Goal: Task Accomplishment & Management: Complete application form

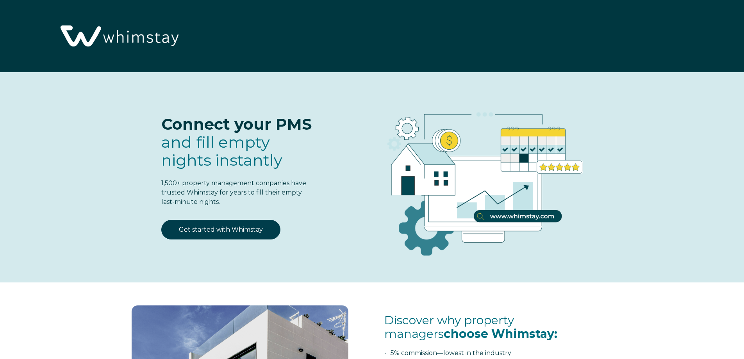
select select "US"
select select "Standard"
click at [211, 231] on link "Get started with Whimstay" at bounding box center [220, 230] width 119 height 20
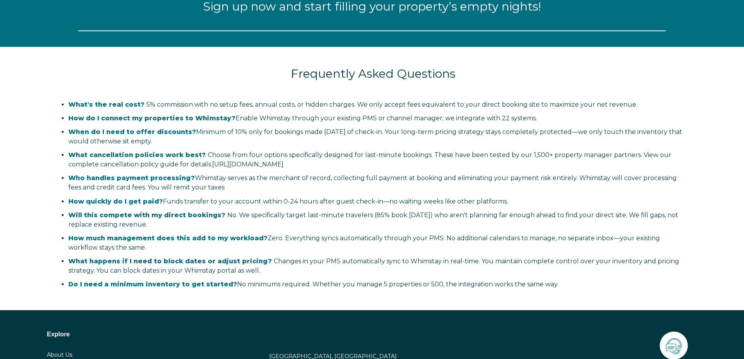
select select "US"
select select "Standard"
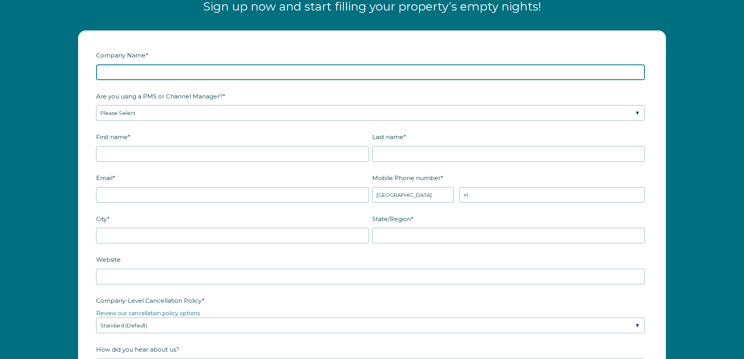
click at [149, 73] on input "Company Name *" at bounding box center [370, 72] width 548 height 16
type input "KD1 Vacations, LLC"
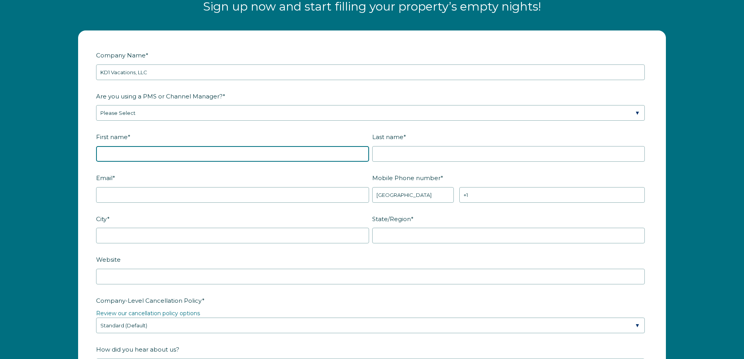
type input "Vaskin"
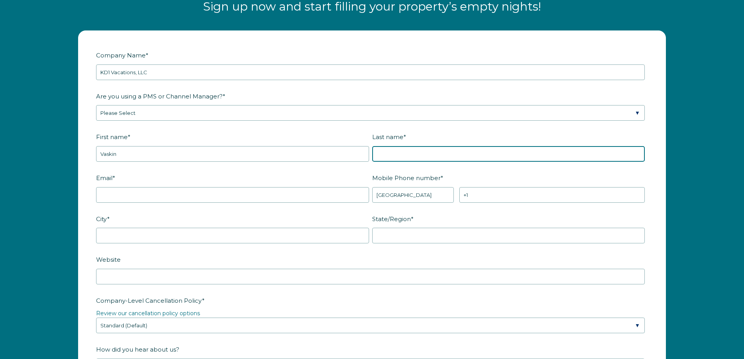
type input "[PERSON_NAME]"
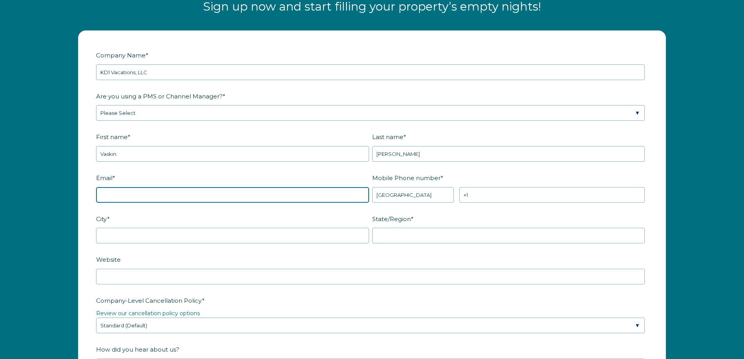
type input "vkuyumjian@paramountig.com"
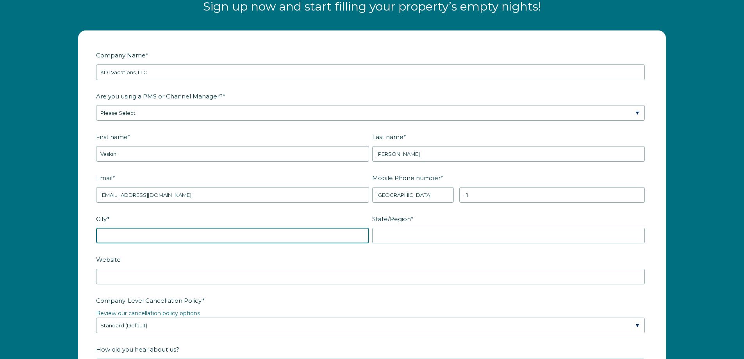
type input "Anaheim"
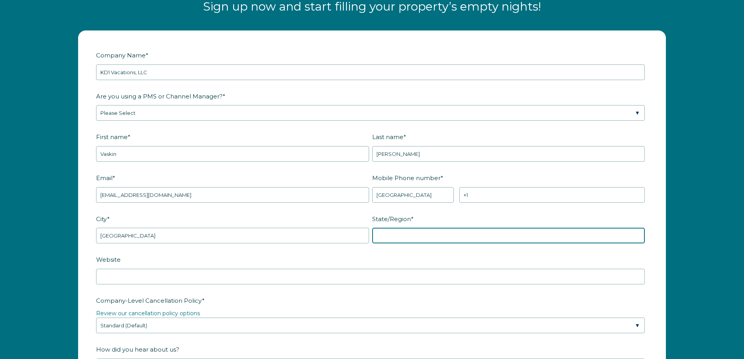
type input "CA"
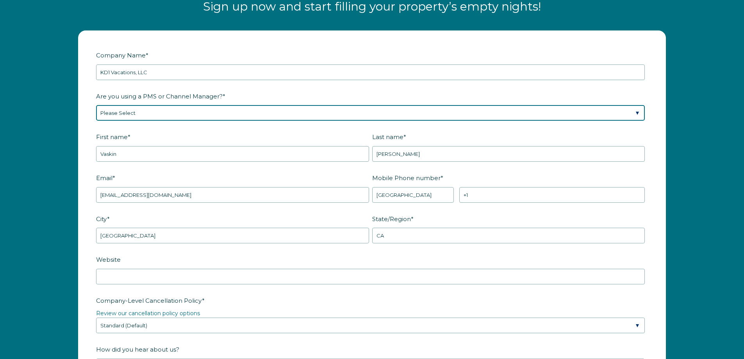
click at [150, 112] on select "Please Select Barefoot BookingPal Boost Brightside CiiRUS Escapia Guesty Hostaw…" at bounding box center [370, 113] width 548 height 16
select select "OwnerRez"
click at [96, 105] on select "Please Select Barefoot BookingPal Boost Brightside CiiRUS Escapia Guesty Hostaw…" at bounding box center [370, 113] width 548 height 16
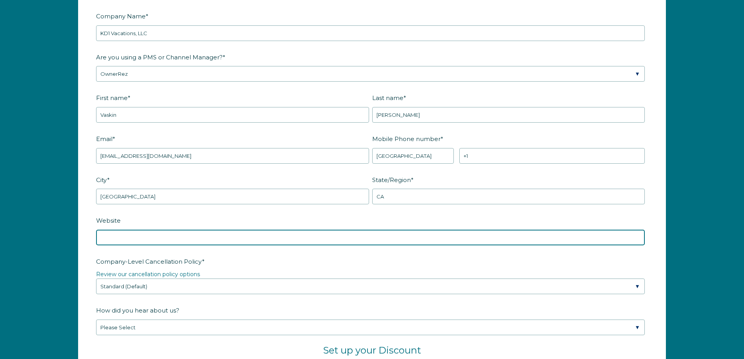
click at [174, 238] on input "Website" at bounding box center [370, 237] width 548 height 16
type input "www.kd1vacations.com"
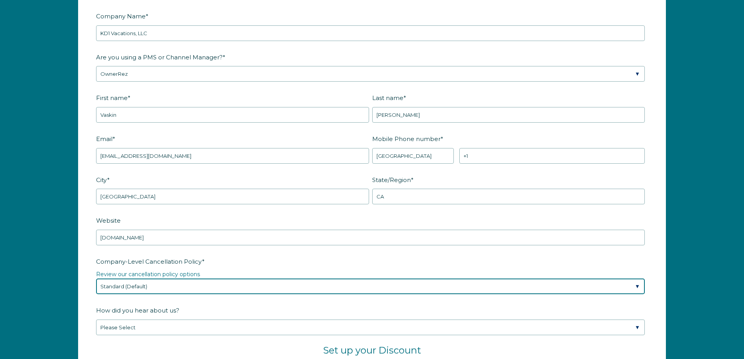
click at [177, 285] on select "Please Select Partial Standard (Default) Moderate Strict" at bounding box center [370, 286] width 548 height 16
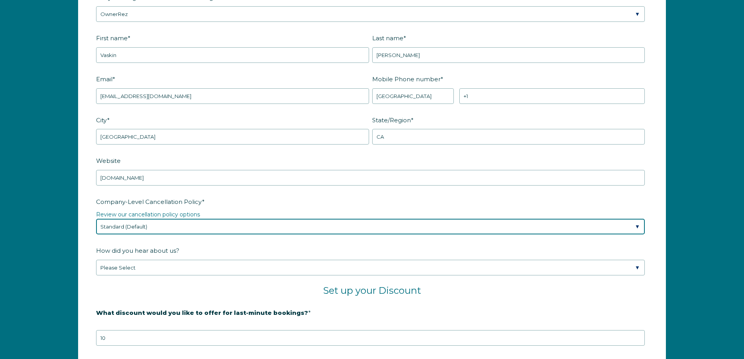
scroll to position [1139, 0]
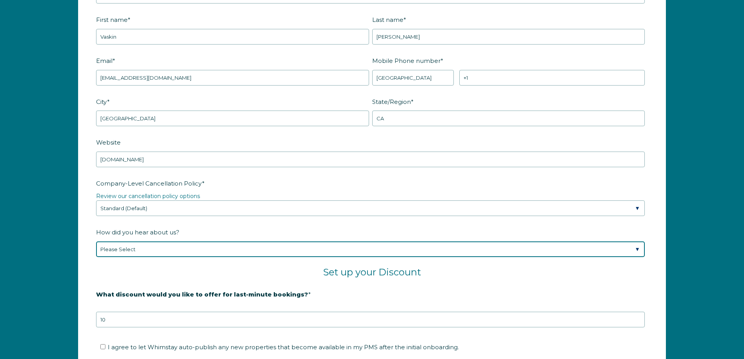
click at [238, 249] on select "Please Select Found Whimstay through a Google search Spoke to a Whimstay salesp…" at bounding box center [370, 249] width 548 height 16
select select "Social Media"
click at [96, 241] on select "Please Select Found Whimstay through a Google search Spoke to a Whimstay salesp…" at bounding box center [370, 249] width 548 height 16
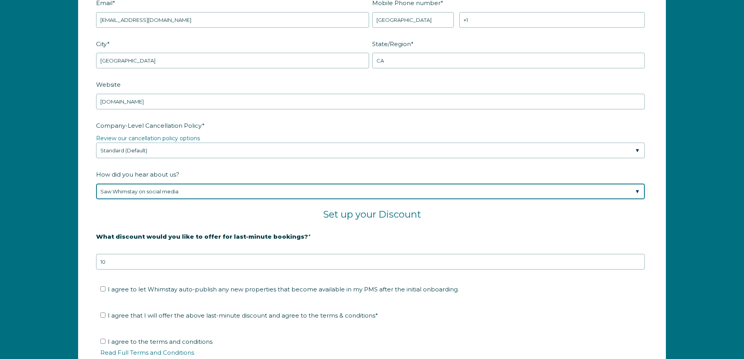
scroll to position [1217, 0]
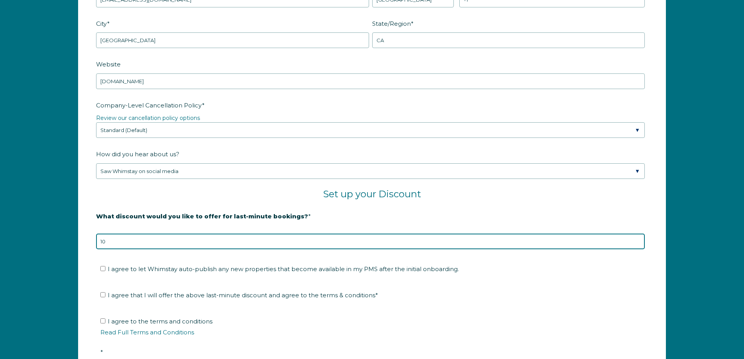
drag, startPoint x: 109, startPoint y: 242, endPoint x: 77, endPoint y: 242, distance: 32.0
click at [77, 242] on div "Company Name * KD1 Vacations, LLC Are you using a PMS or Channel Manager? * Ple…" at bounding box center [371, 124] width 603 height 578
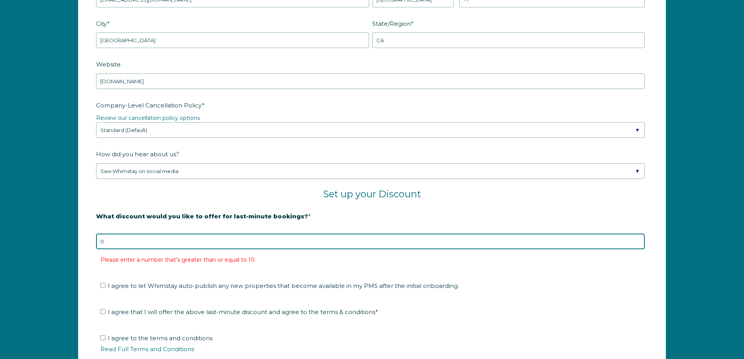
drag, startPoint x: 105, startPoint y: 242, endPoint x: 88, endPoint y: 239, distance: 17.8
click at [88, 239] on form "Company Name * KD1 Vacations, LLC Are you using a PMS or Channel Manager? * Ple…" at bounding box center [371, 133] width 587 height 595
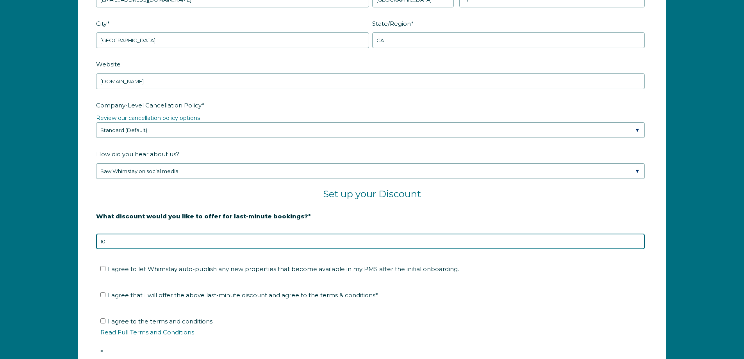
type input "10"
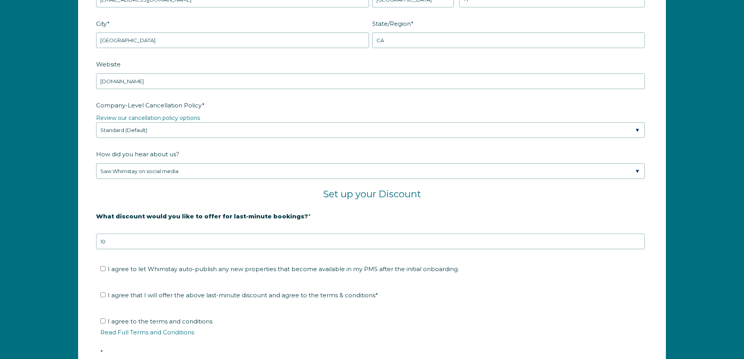
click at [101, 265] on label "I agree to let Whimstay auto-publish any new properties that become available i…" at bounding box center [279, 268] width 358 height 7
click at [101, 266] on input "I agree to let Whimstay auto-publish any new properties that become available i…" at bounding box center [102, 268] width 5 height 5
checkbox input "true"
click at [103, 293] on input "I agree that I will offer the above last-minute discount and agree to the terms…" at bounding box center [102, 294] width 5 height 5
checkbox input "true"
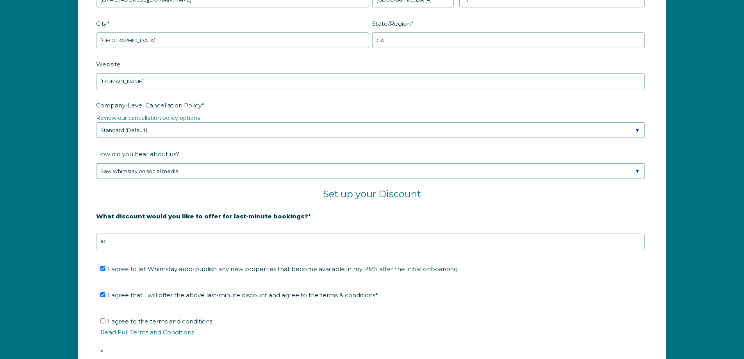
click at [106, 320] on label "I agree to the terms and conditions Read Full Terms and Conditions *" at bounding box center [374, 336] width 548 height 38
click at [105, 320] on input "I agree to the terms and conditions Read Full Terms and Conditions *" at bounding box center [102, 320] width 5 height 5
checkbox input "true"
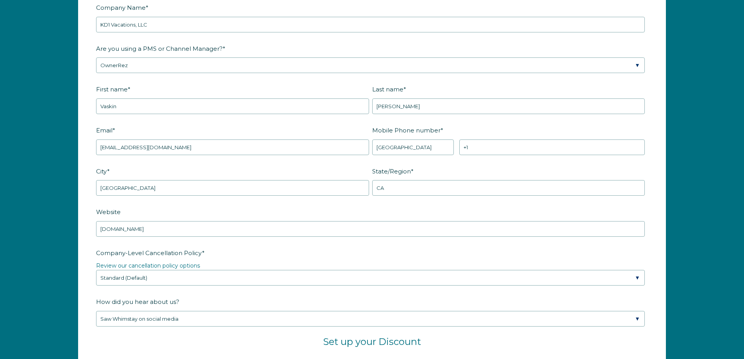
scroll to position [1061, 0]
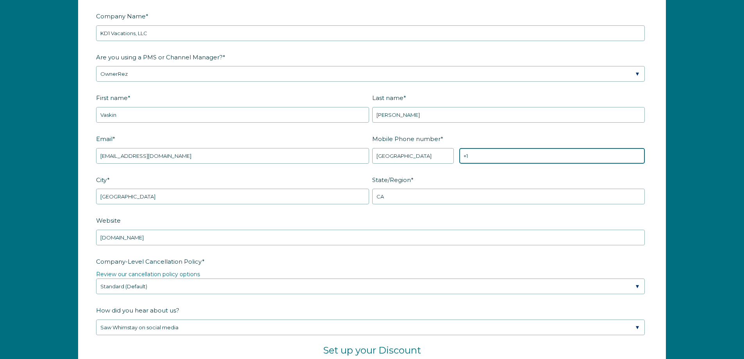
click at [493, 160] on input "+1" at bounding box center [551, 156] width 185 height 16
type input "[PHONE_NUMBER]"
click at [235, 178] on label "City *" at bounding box center [234, 180] width 276 height 14
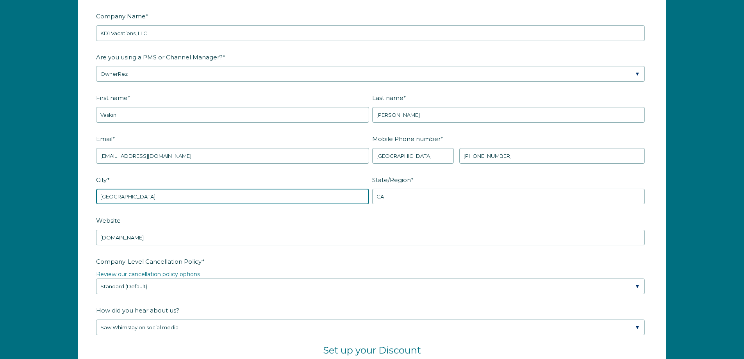
click at [235, 189] on input "Anaheim" at bounding box center [232, 197] width 273 height 16
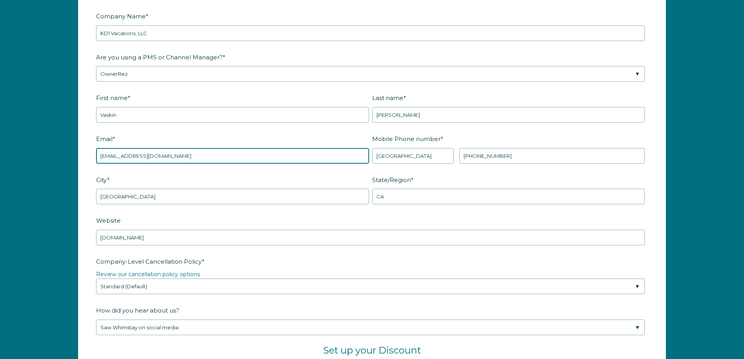
drag, startPoint x: 180, startPoint y: 157, endPoint x: 185, endPoint y: 153, distance: 6.5
click at [180, 157] on input "vkuyumjian@paramountig.com" at bounding box center [232, 156] width 273 height 16
drag, startPoint x: 188, startPoint y: 156, endPoint x: 65, endPoint y: 160, distance: 123.4
click at [65, 160] on div "Company Name * KD1 Vacations, LLC Are you using a PMS or Channel Manager? * Ple…" at bounding box center [372, 285] width 744 height 602
type input "[EMAIL_ADDRESS][DOMAIN_NAME]"
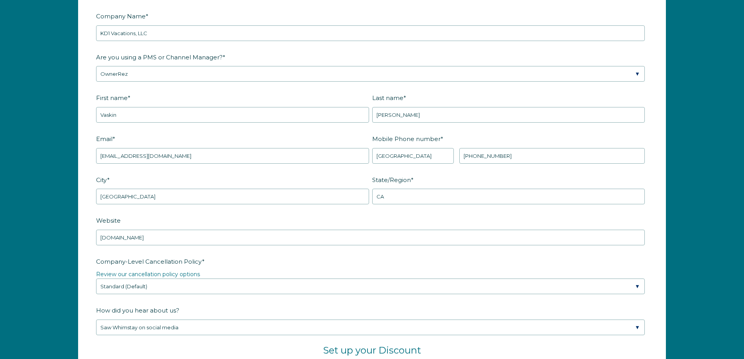
click at [210, 91] on label "First name *" at bounding box center [234, 98] width 276 height 14
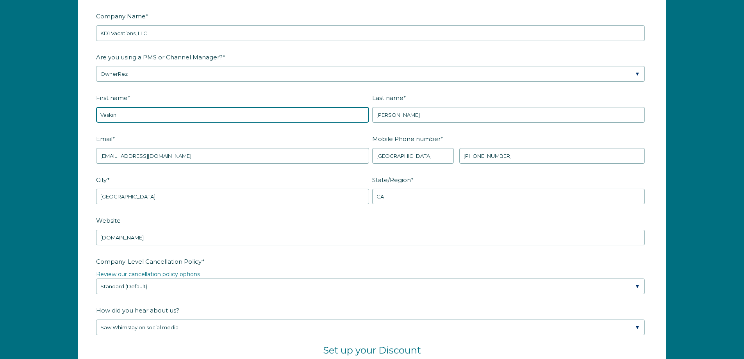
click at [210, 107] on input "Vaskin" at bounding box center [232, 115] width 273 height 16
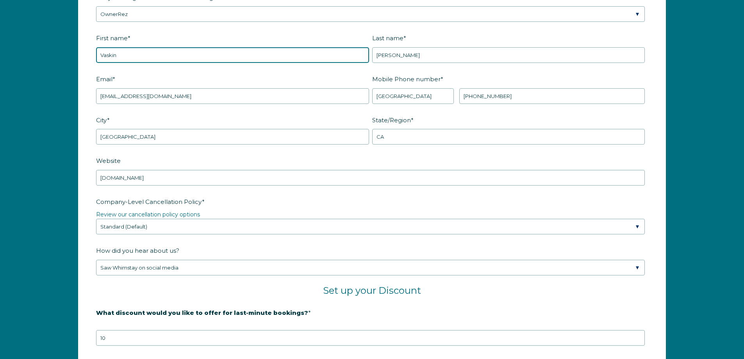
scroll to position [1139, 0]
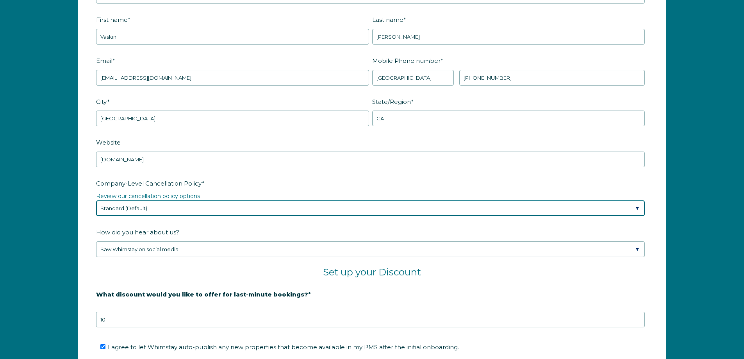
click at [162, 206] on select "Please Select Partial Standard (Default) Moderate Strict" at bounding box center [370, 208] width 548 height 16
select select "Moderate"
click at [96, 200] on select "Please Select Partial Standard (Default) Moderate Strict" at bounding box center [370, 208] width 548 height 16
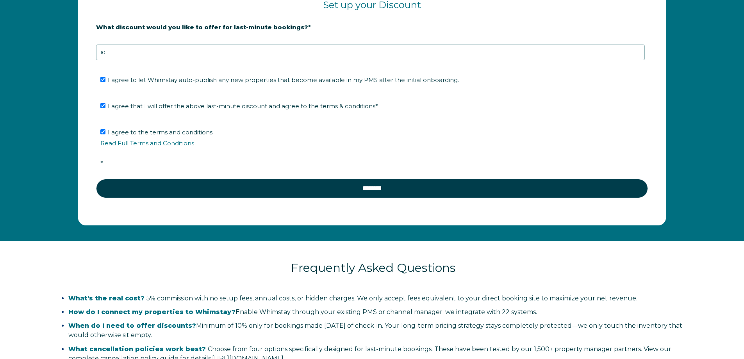
scroll to position [1412, 0]
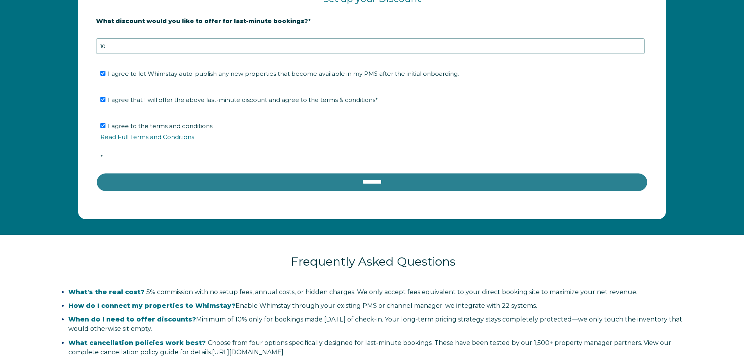
click at [278, 186] on input "********" at bounding box center [371, 182] width 551 height 19
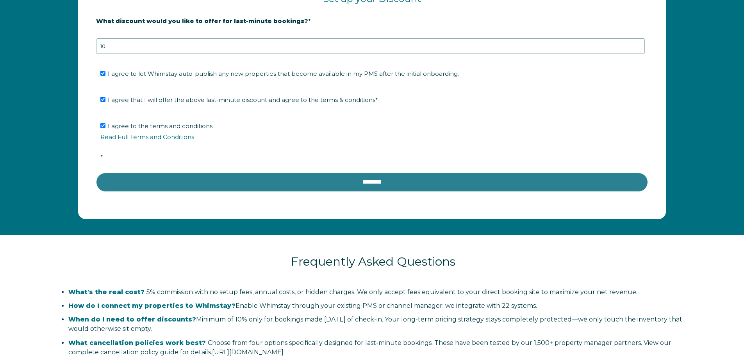
scroll to position [1411, 0]
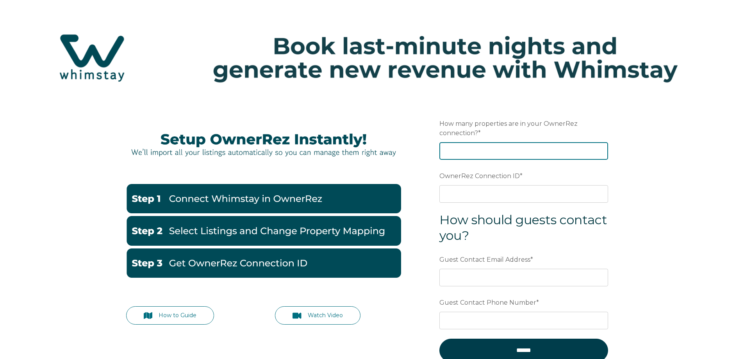
click at [463, 148] on input "How many properties are in your OwnerRez connection? *" at bounding box center [523, 150] width 169 height 17
type input "4"
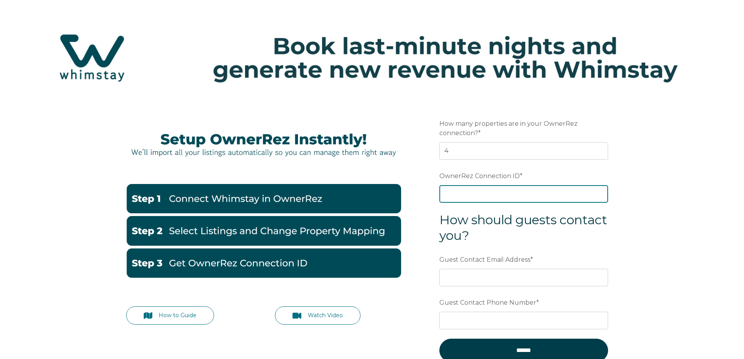
click at [475, 198] on input "OwnerRez Connection ID *" at bounding box center [523, 193] width 169 height 17
paste input "ora7ccddf9e2x"
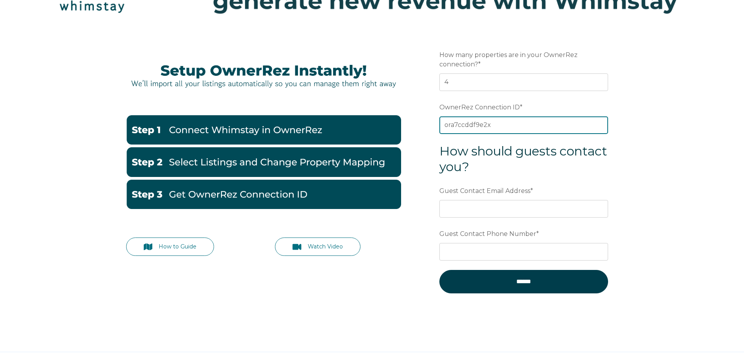
scroll to position [78, 0]
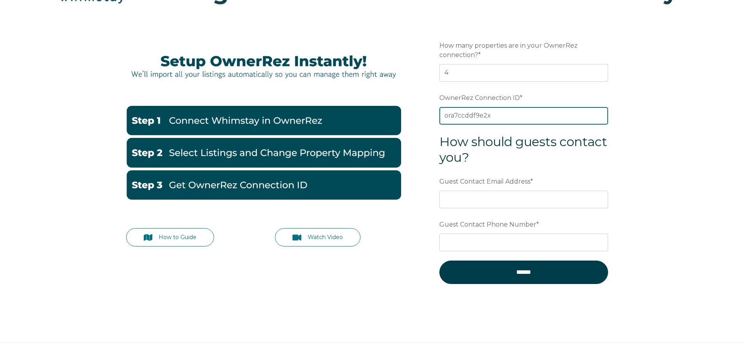
type input "ora7ccddf9e2x"
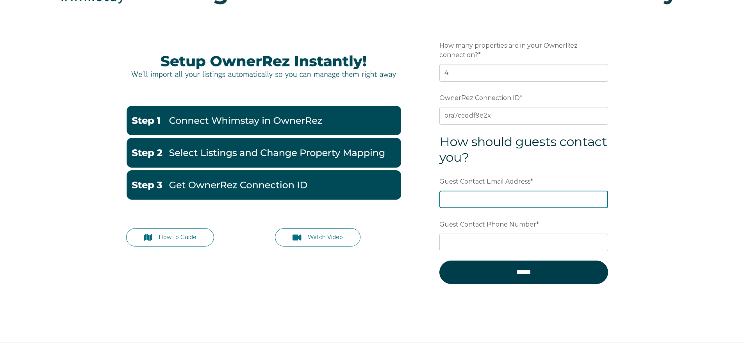
click at [512, 203] on input "Guest Contact Email Address *" at bounding box center [523, 198] width 169 height 17
type input "info@kd1vacations.com"
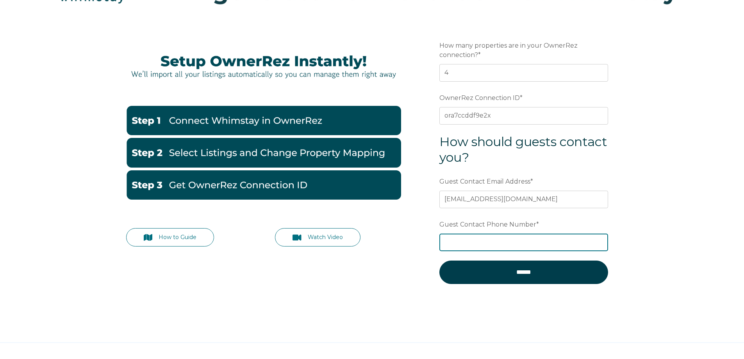
click at [487, 238] on input "Guest Contact Phone Number *" at bounding box center [523, 241] width 169 height 17
type input "7147585861"
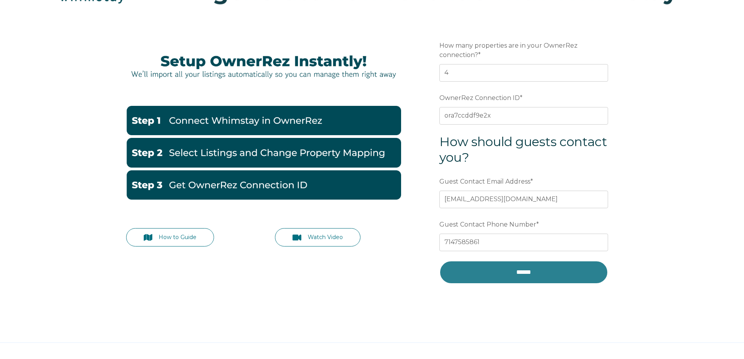
click at [529, 276] on input "******" at bounding box center [523, 271] width 169 height 23
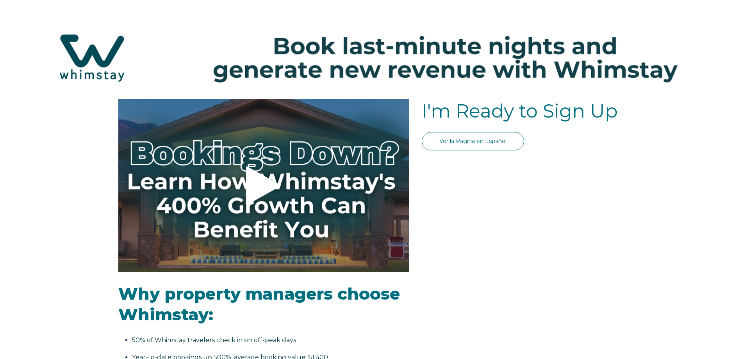
select select "US"
select select "Standard"
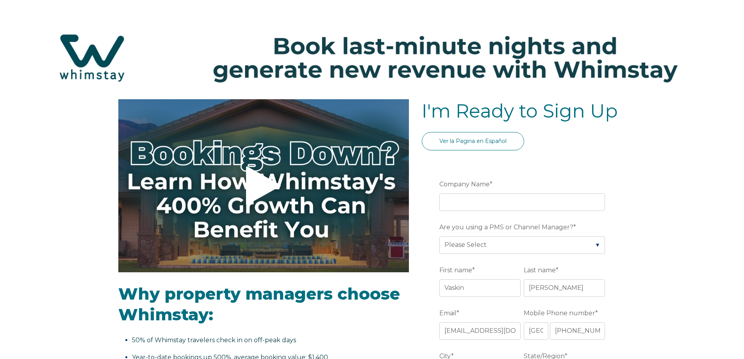
click at [89, 44] on img at bounding box center [372, 57] width 728 height 77
click at [94, 49] on img at bounding box center [372, 57] width 728 height 77
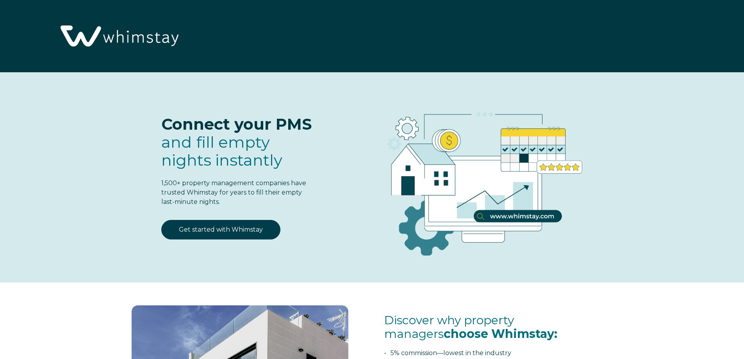
select select "US"
select select "Standard"
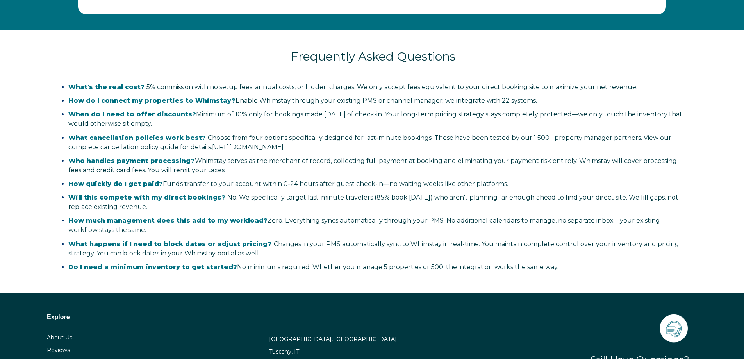
scroll to position [1639, 0]
